Goal: Navigation & Orientation: Find specific page/section

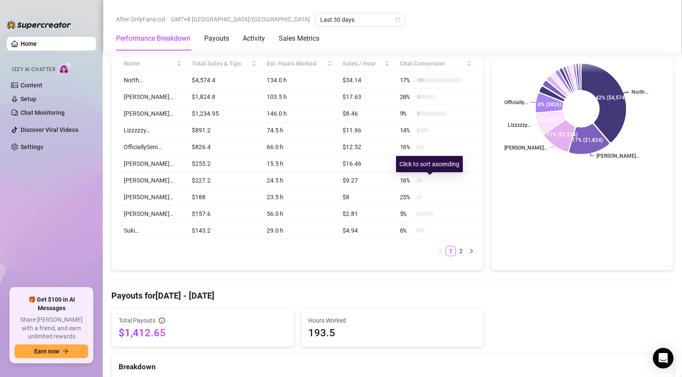
scroll to position [421, 0]
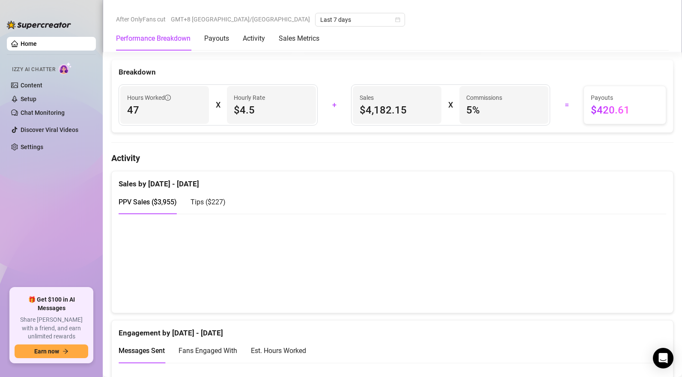
scroll to position [392, 0]
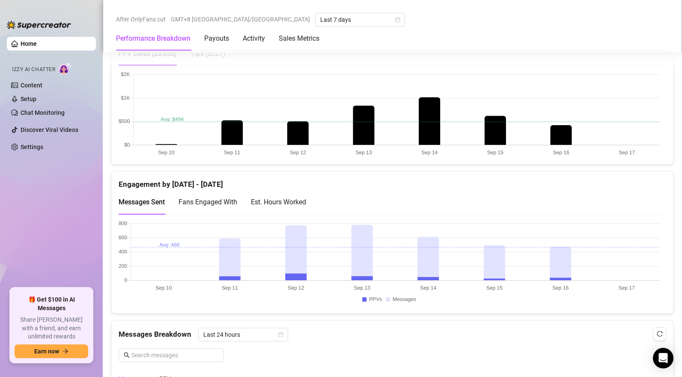
scroll to position [500, 0]
